Goal: Transaction & Acquisition: Purchase product/service

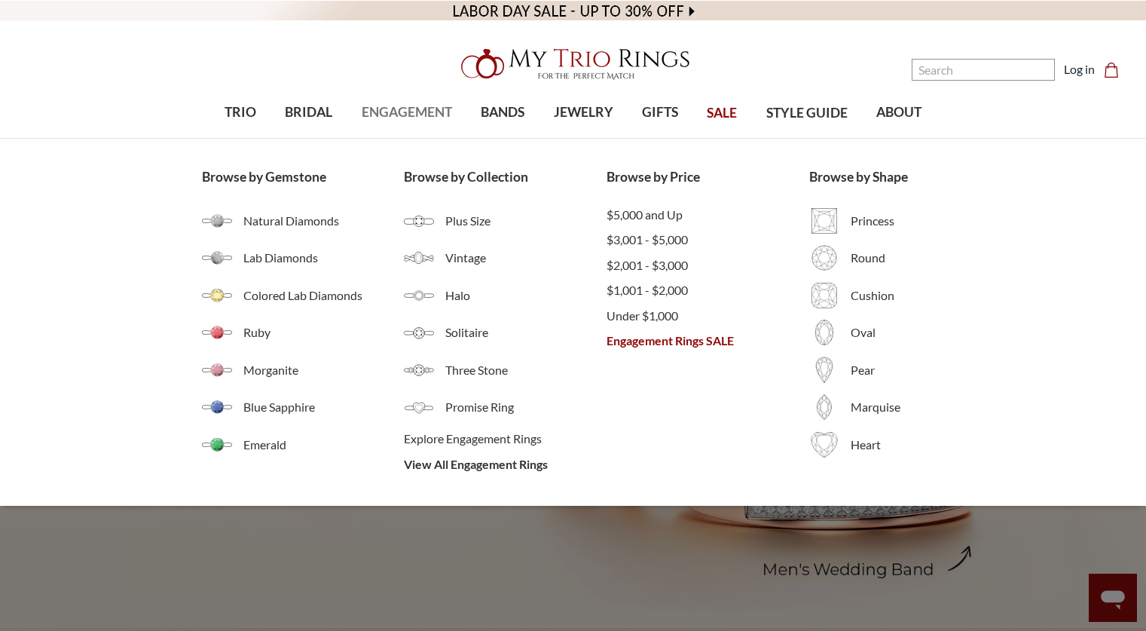
click at [408, 119] on span "ENGAGEMENT" at bounding box center [407, 112] width 90 height 20
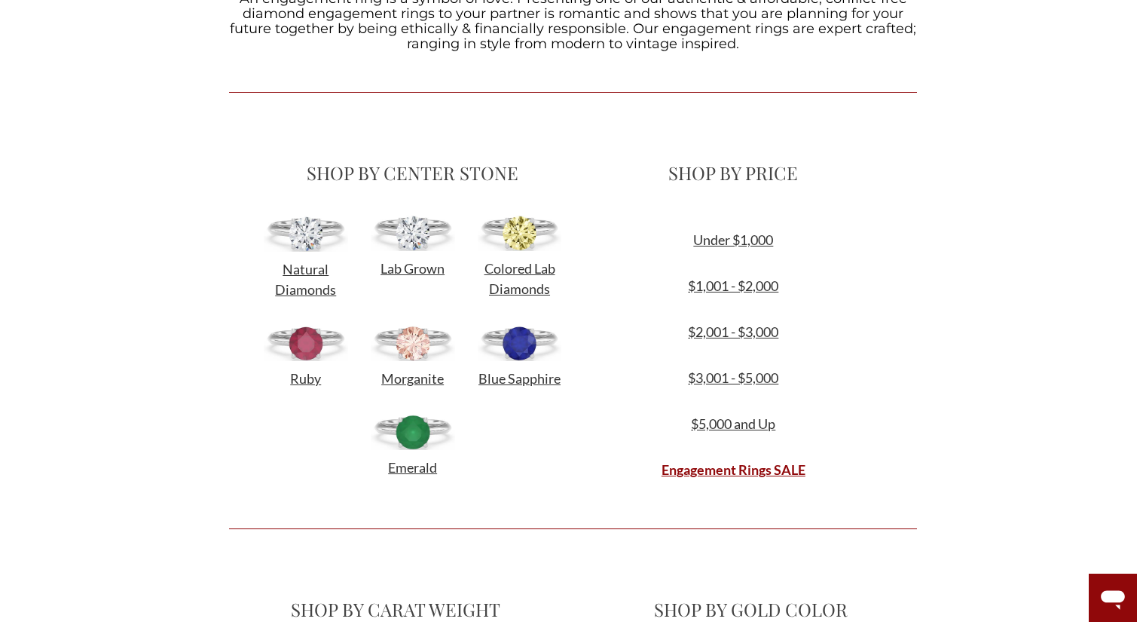
scroll to position [405, 0]
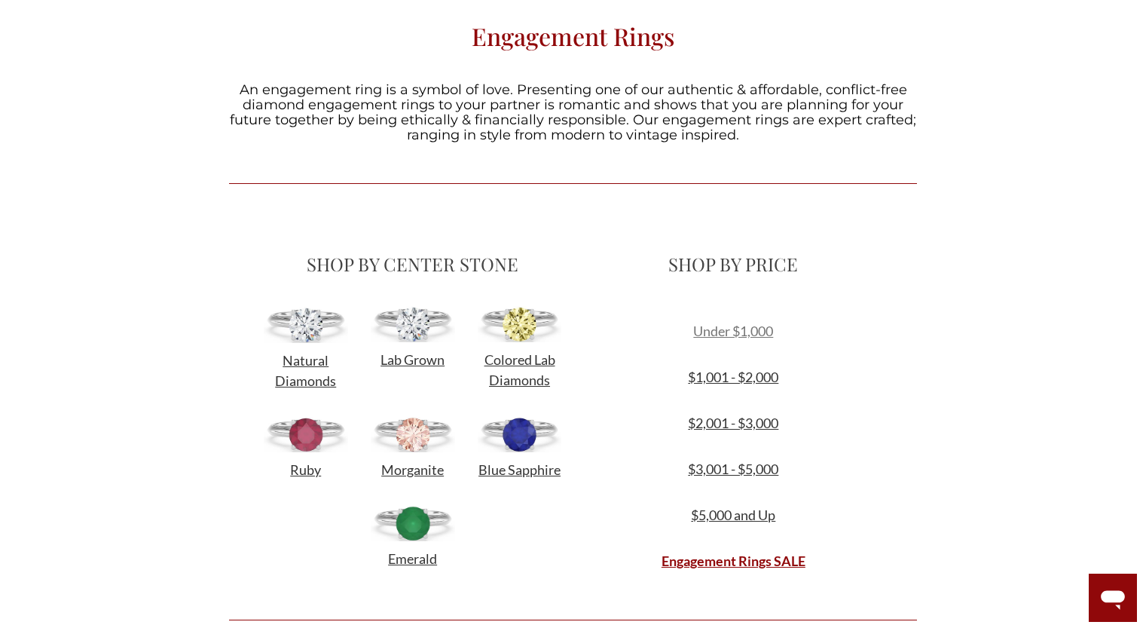
click at [757, 327] on link "Under $1,000" at bounding box center [733, 330] width 80 height 17
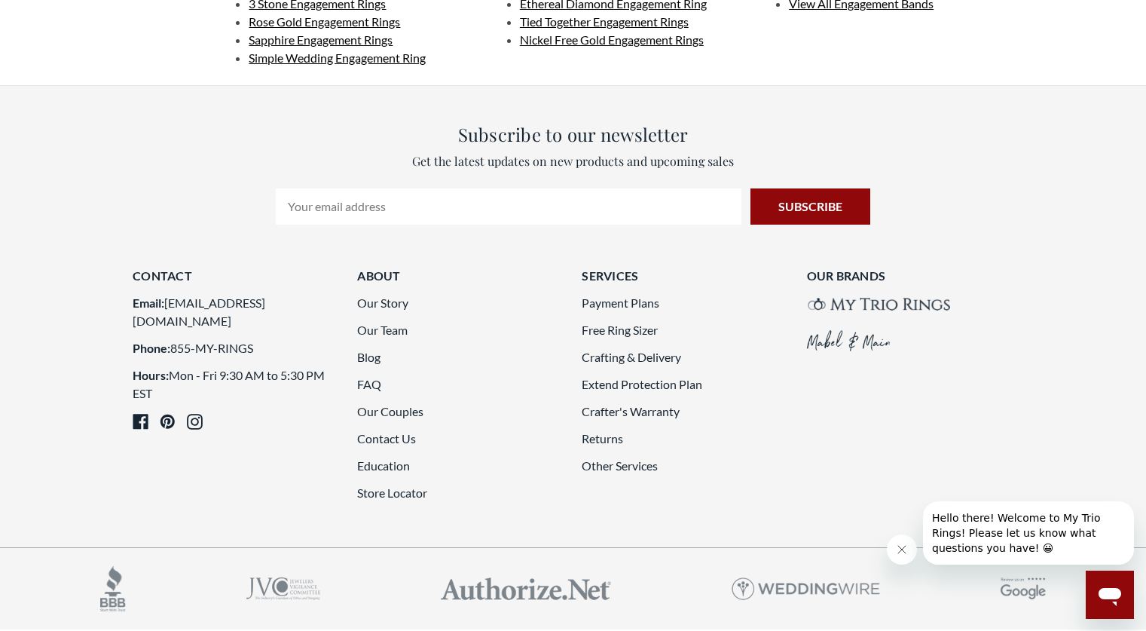
scroll to position [3447, 0]
